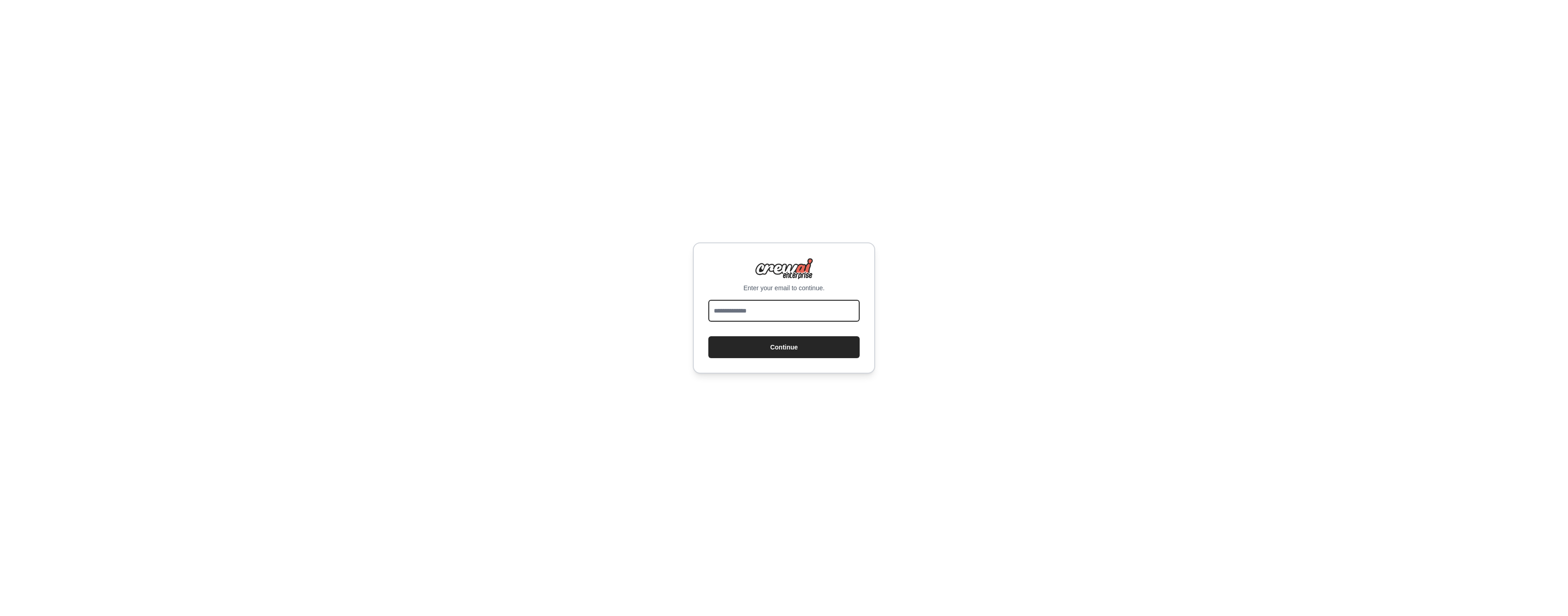
click at [762, 312] on input "email" at bounding box center [784, 311] width 152 height 22
type input "**********"
click at [782, 352] on button "Continue" at bounding box center [784, 347] width 152 height 22
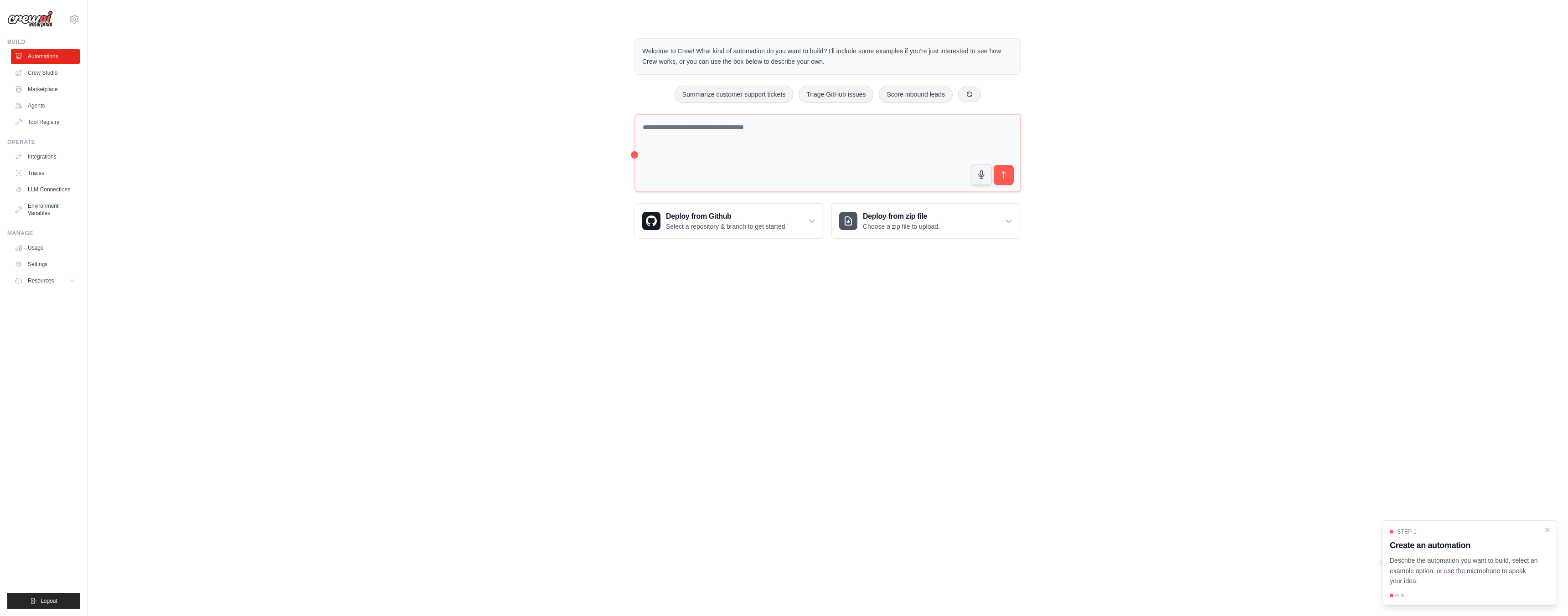
click at [37, 19] on img at bounding box center [30, 19] width 46 height 18
